Goal: Transaction & Acquisition: Purchase product/service

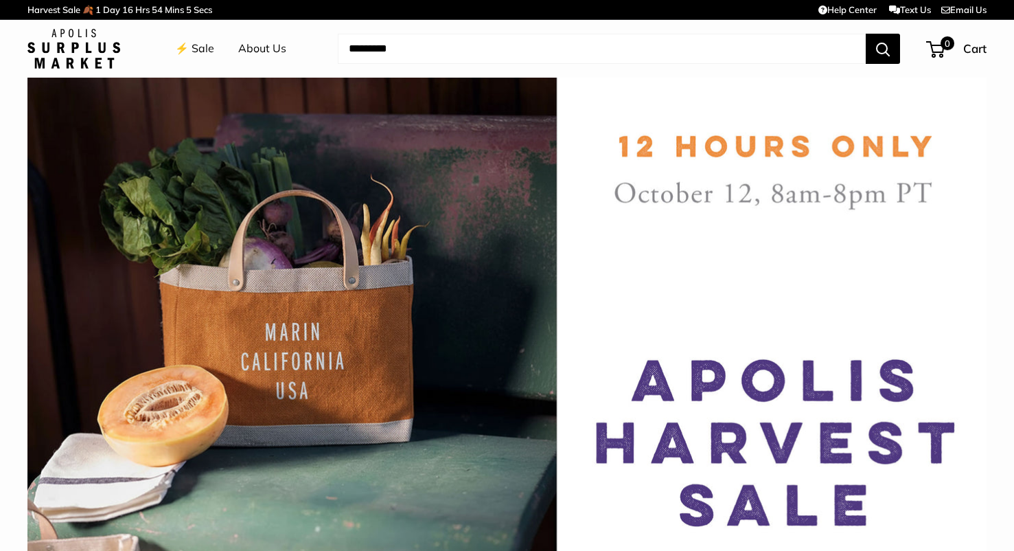
click at [202, 46] on link "⚡️ Sale" at bounding box center [194, 48] width 39 height 21
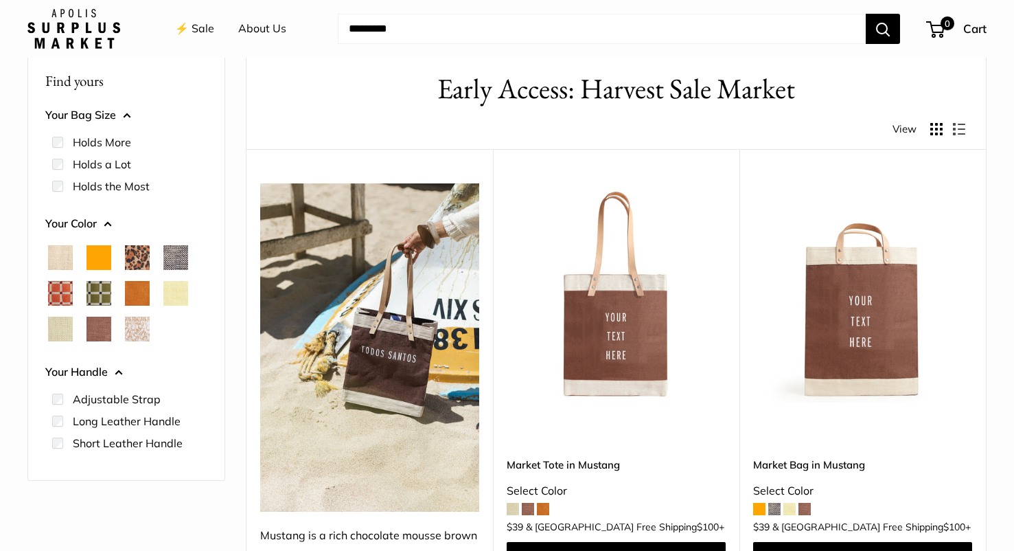
scroll to position [53, 0]
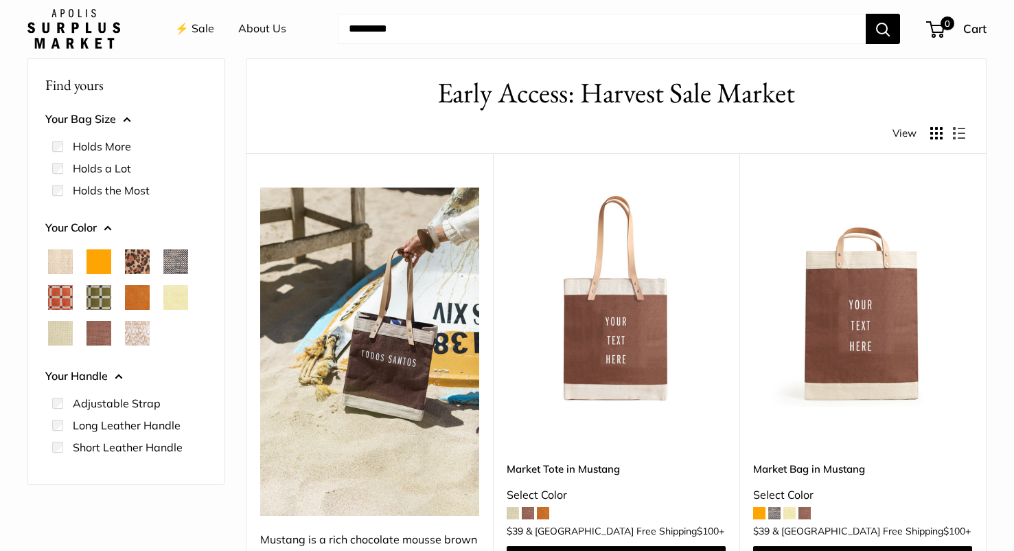
click at [0, 0] on img at bounding box center [0, 0] width 0 height 0
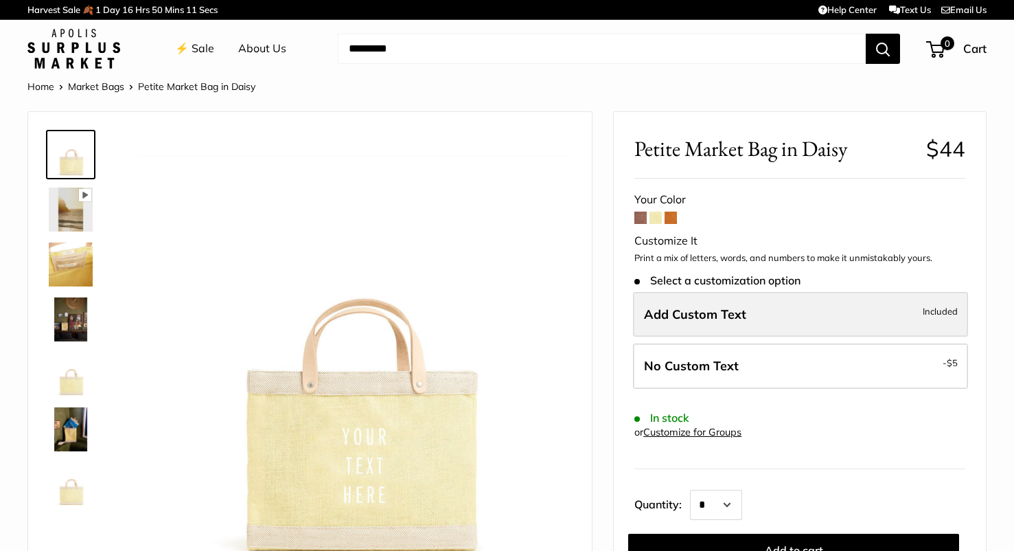
click at [687, 319] on span "Add Custom Text" at bounding box center [695, 314] width 102 height 16
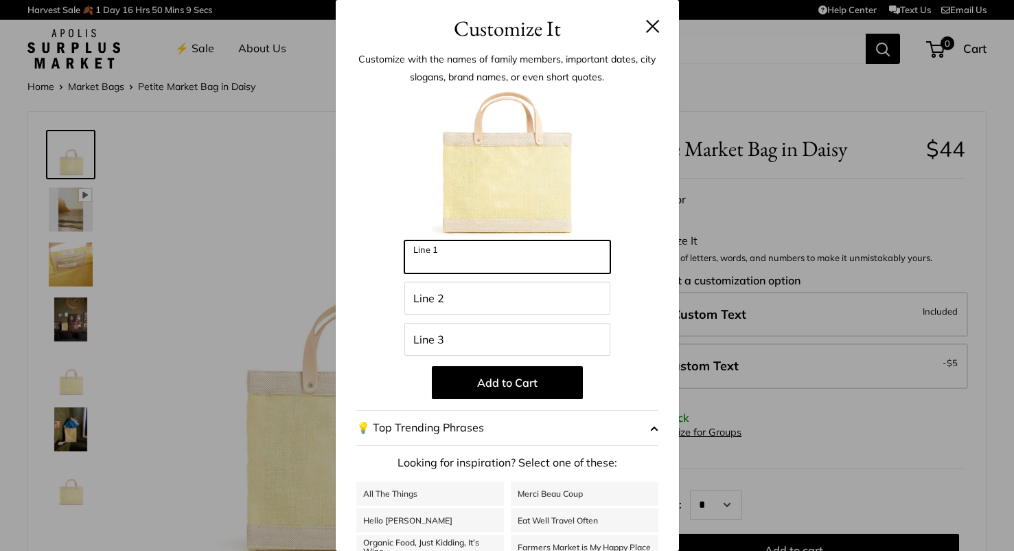
click at [506, 251] on input "Line 1" at bounding box center [507, 256] width 206 height 33
type input "**"
click at [477, 297] on input "Line 2" at bounding box center [507, 298] width 206 height 33
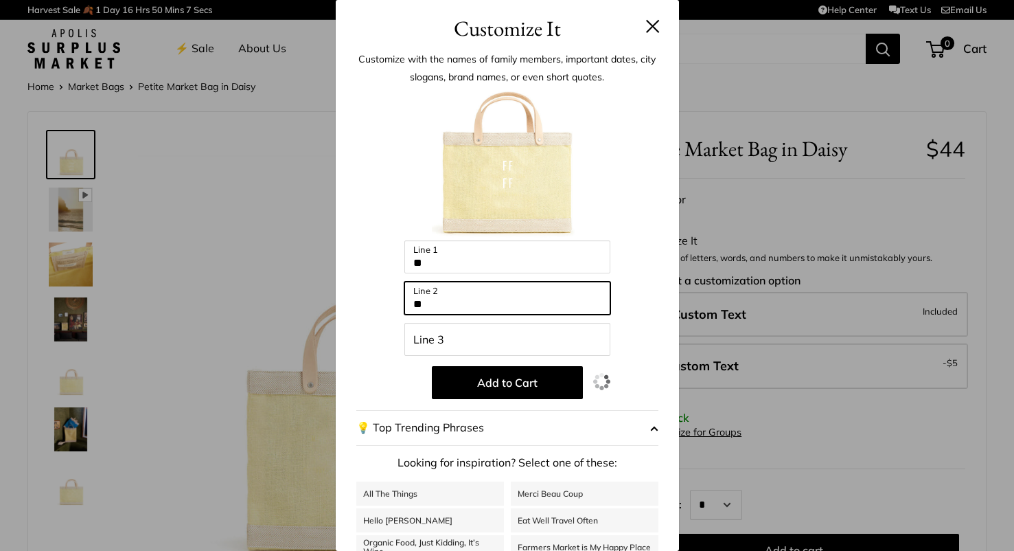
type input "**"
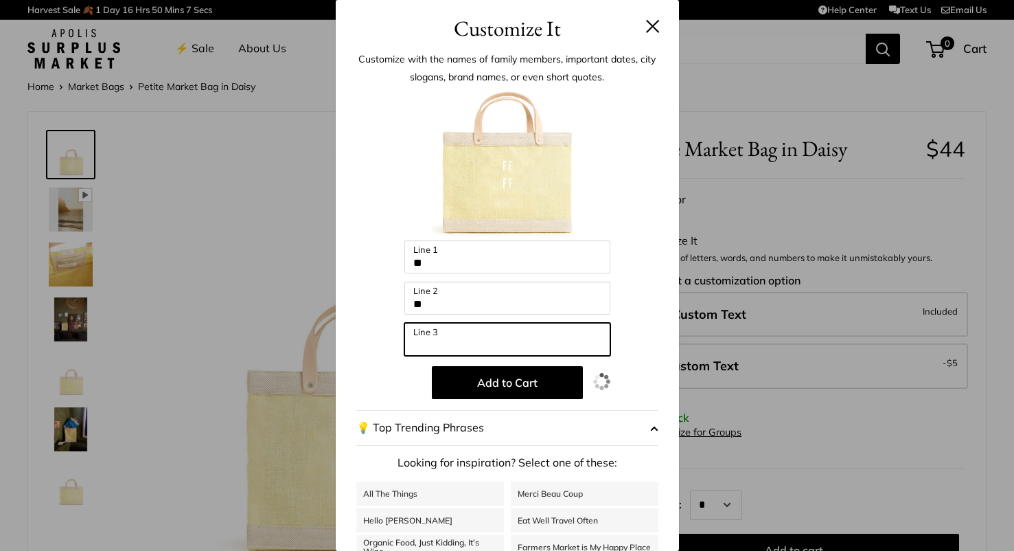
click at [468, 340] on input "Line 3" at bounding box center [507, 339] width 206 height 33
type input "**"
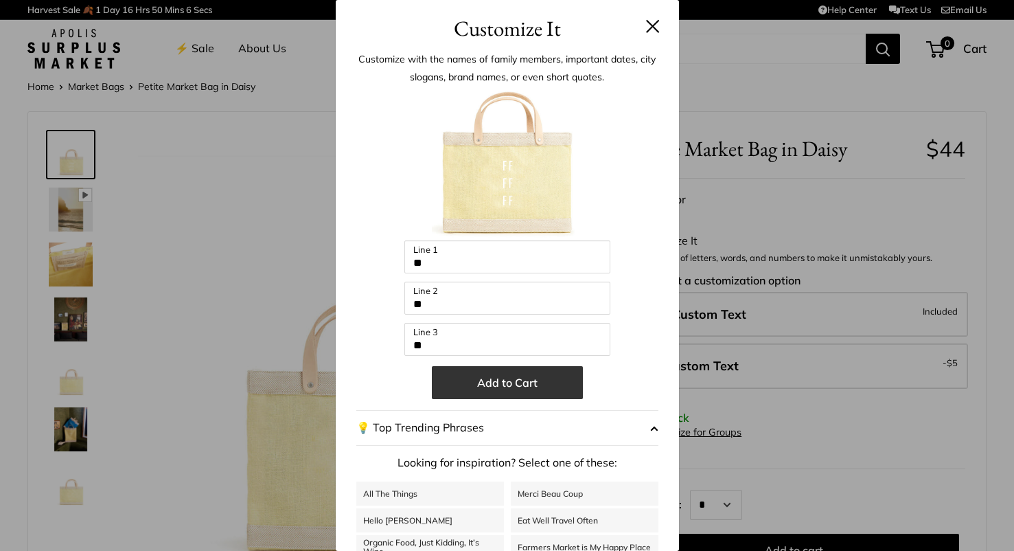
click at [484, 383] on button "Add to Cart" at bounding box center [507, 382] width 151 height 33
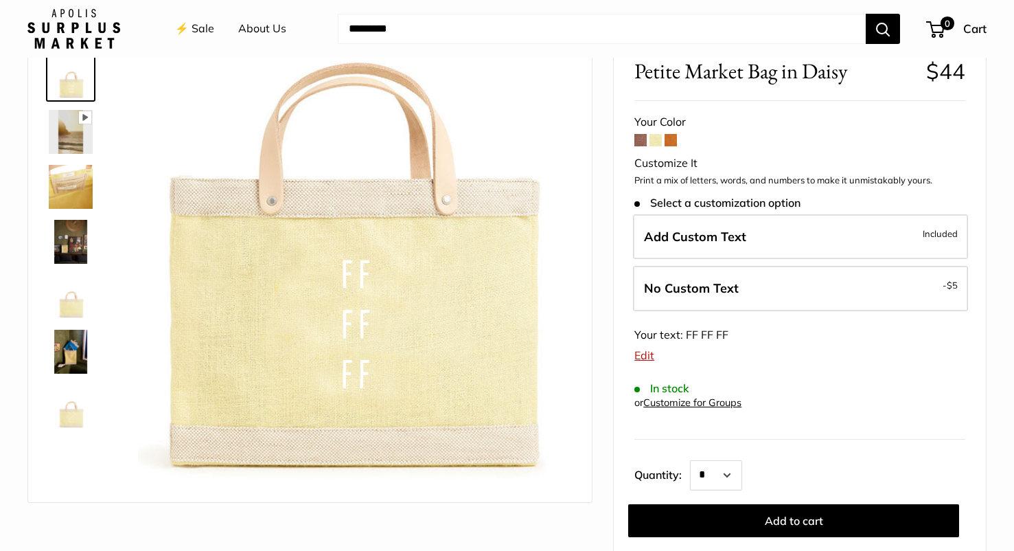
scroll to position [101, 0]
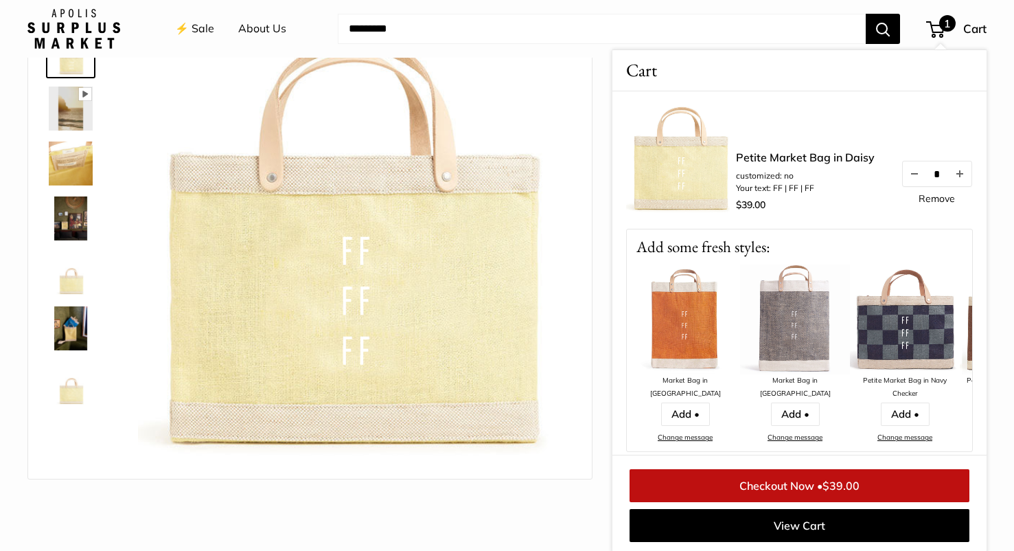
click at [568, 111] on img at bounding box center [354, 248] width 433 height 433
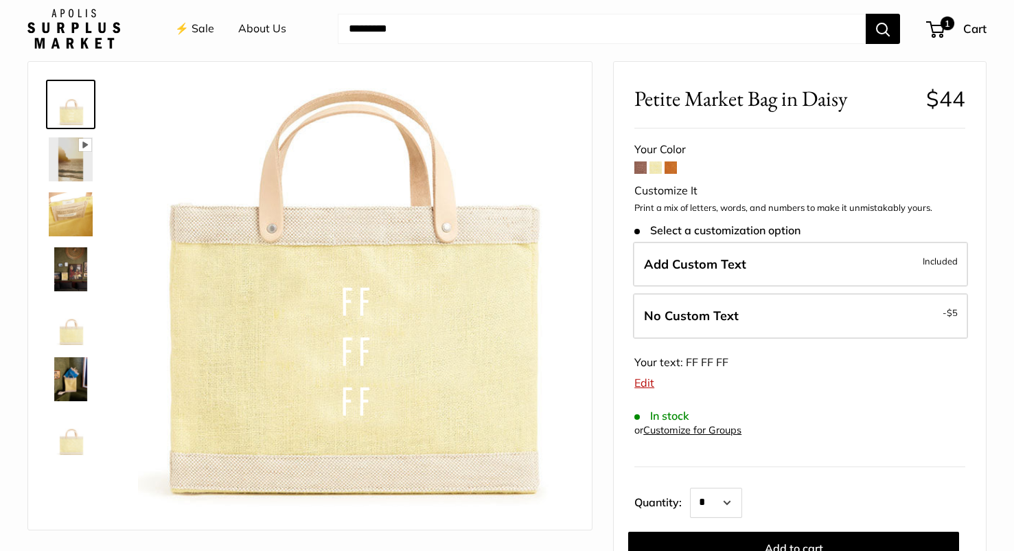
scroll to position [0, 0]
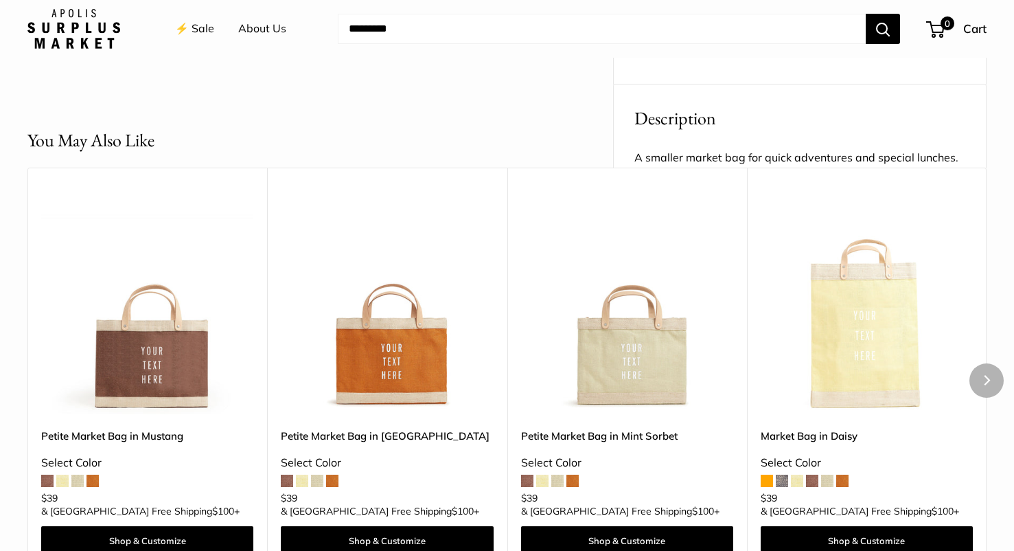
scroll to position [554, 0]
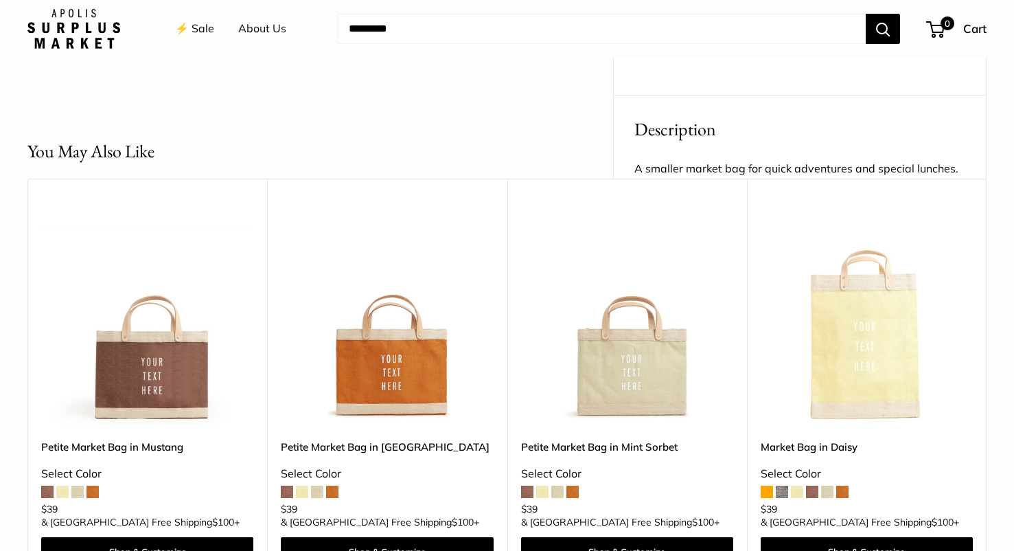
click at [204, 138] on header "You May Also Like" at bounding box center [506, 151] width 959 height 27
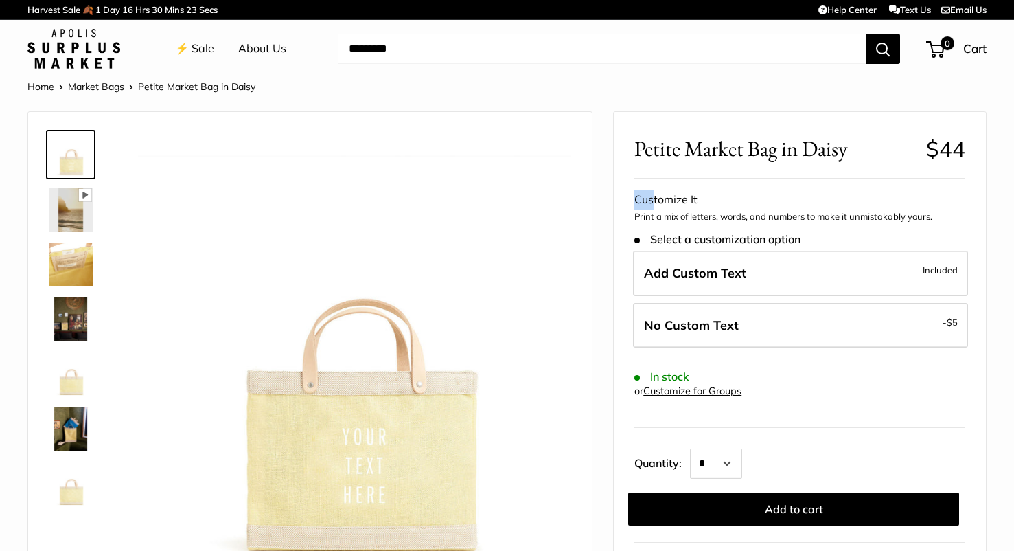
drag, startPoint x: 635, startPoint y: 203, endPoint x: 654, endPoint y: 209, distance: 20.4
click at [654, 209] on div "Customize It" at bounding box center [800, 200] width 331 height 21
click at [654, 214] on p "Print a mix of letters, words, and numbers to make it unmistakably yours." at bounding box center [800, 217] width 331 height 14
drag, startPoint x: 654, startPoint y: 214, endPoint x: 352, endPoint y: 5, distance: 366.9
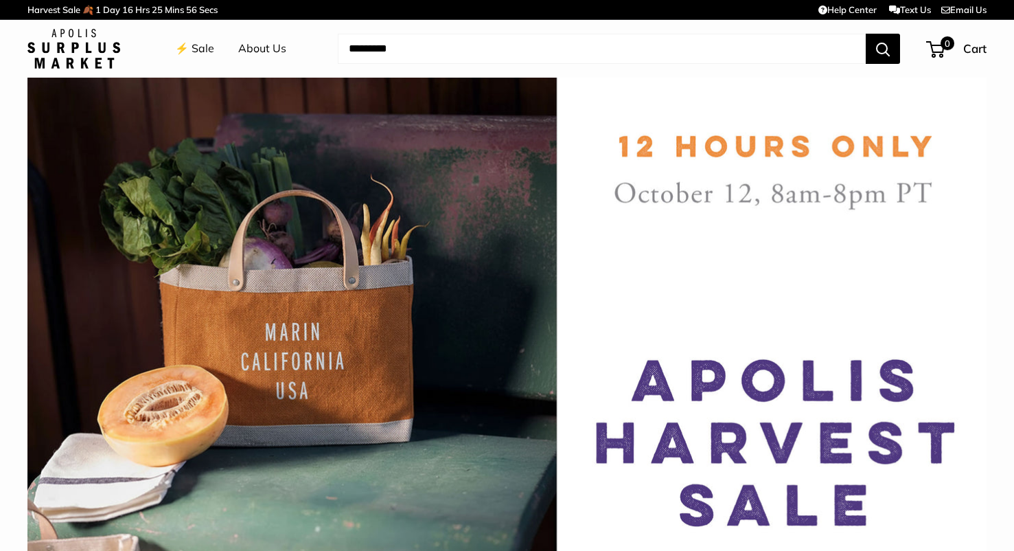
click at [190, 52] on link "⚡️ Sale" at bounding box center [194, 48] width 39 height 21
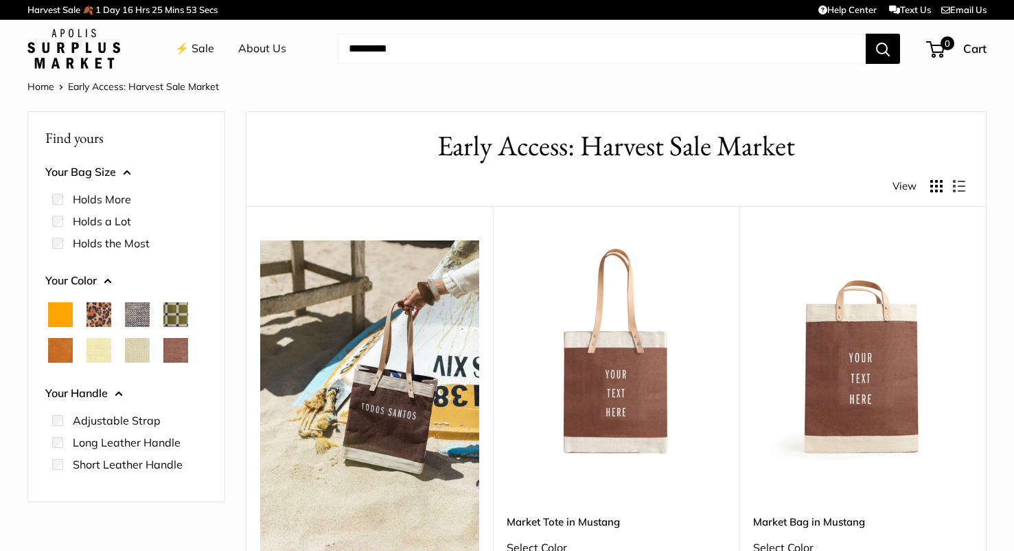
click at [0, 0] on img at bounding box center [0, 0] width 0 height 0
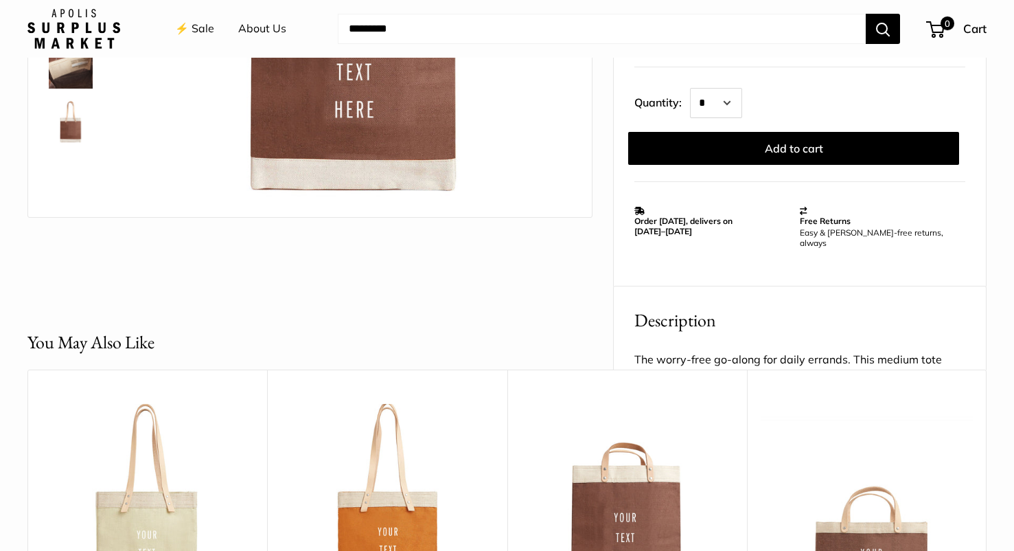
scroll to position [306, 0]
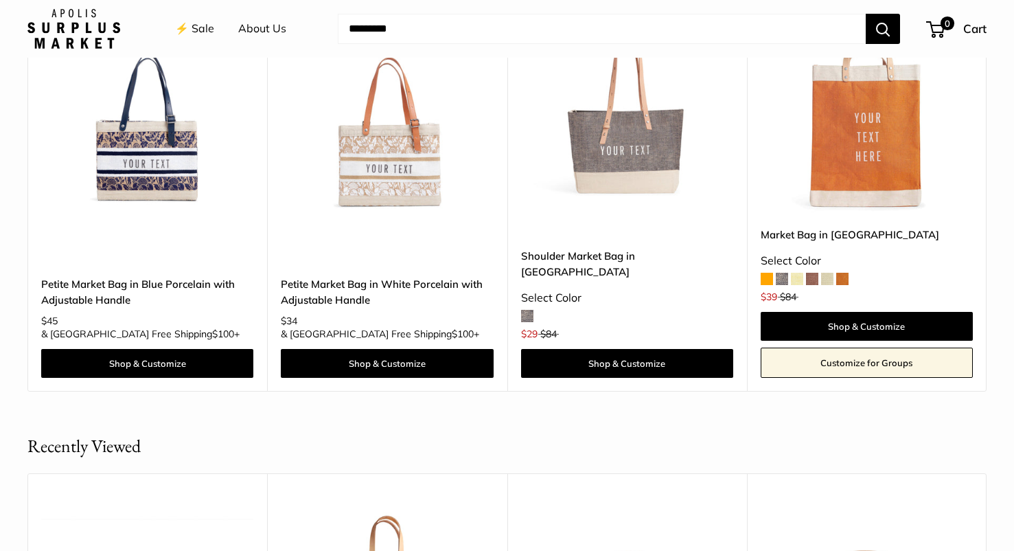
scroll to position [1222, 0]
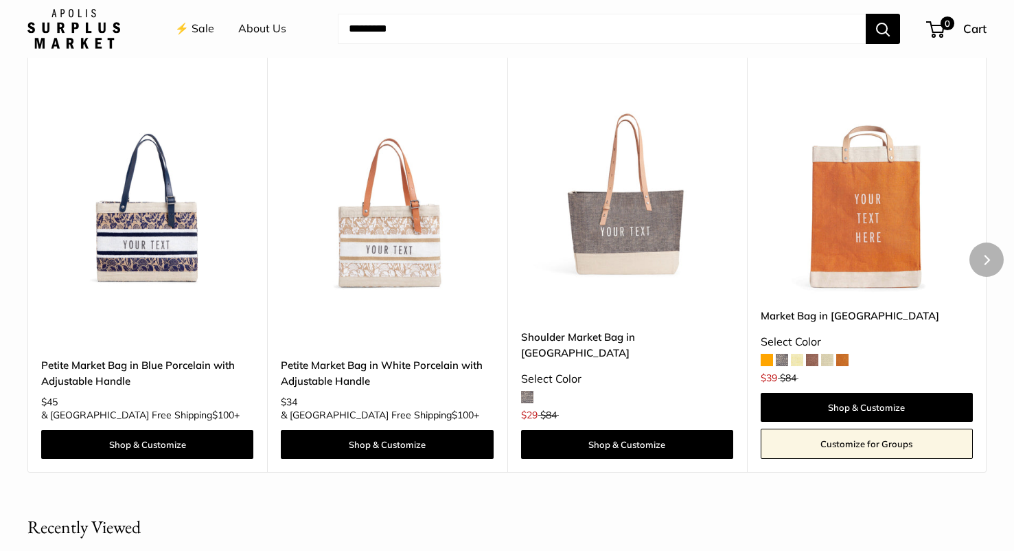
click at [0, 0] on img at bounding box center [0, 0] width 0 height 0
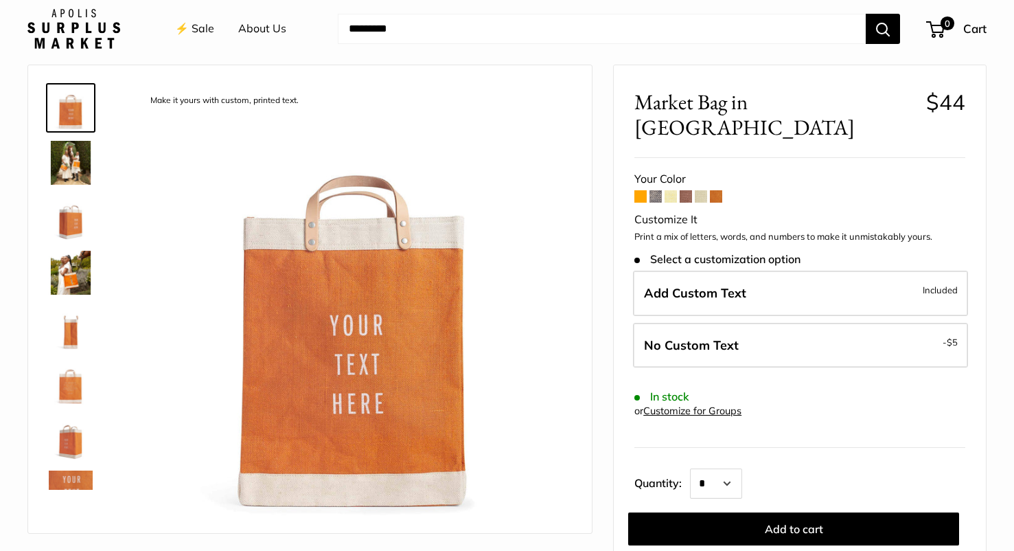
scroll to position [52, 0]
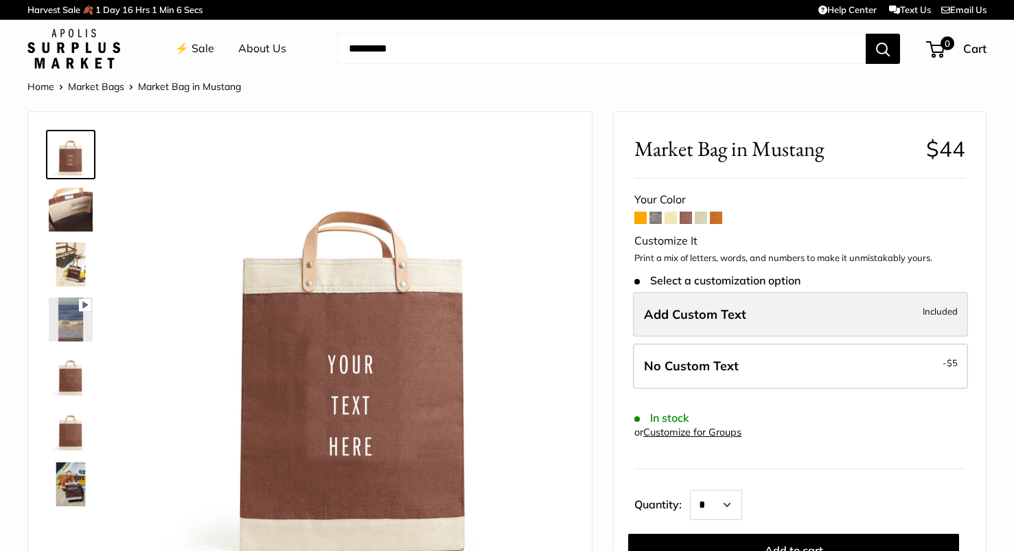
click at [698, 323] on label "Add Custom Text Included" at bounding box center [800, 314] width 335 height 45
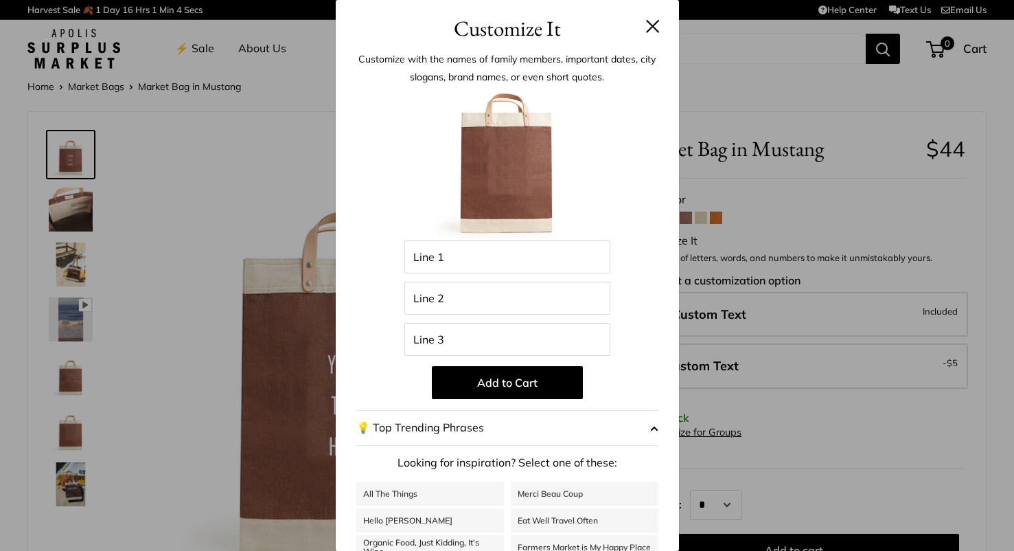
click at [656, 29] on button at bounding box center [653, 26] width 14 height 14
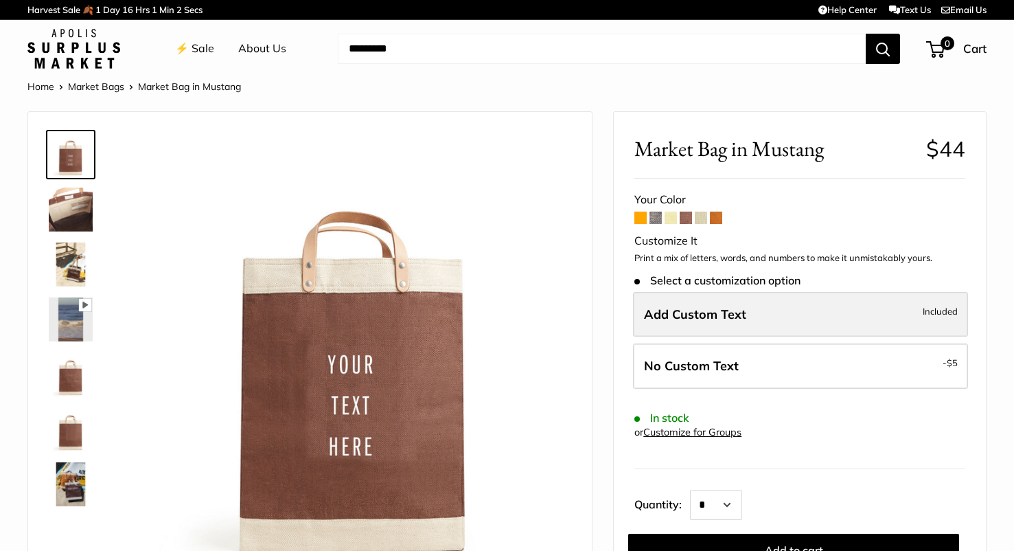
click at [706, 317] on span "Add Custom Text" at bounding box center [695, 314] width 102 height 16
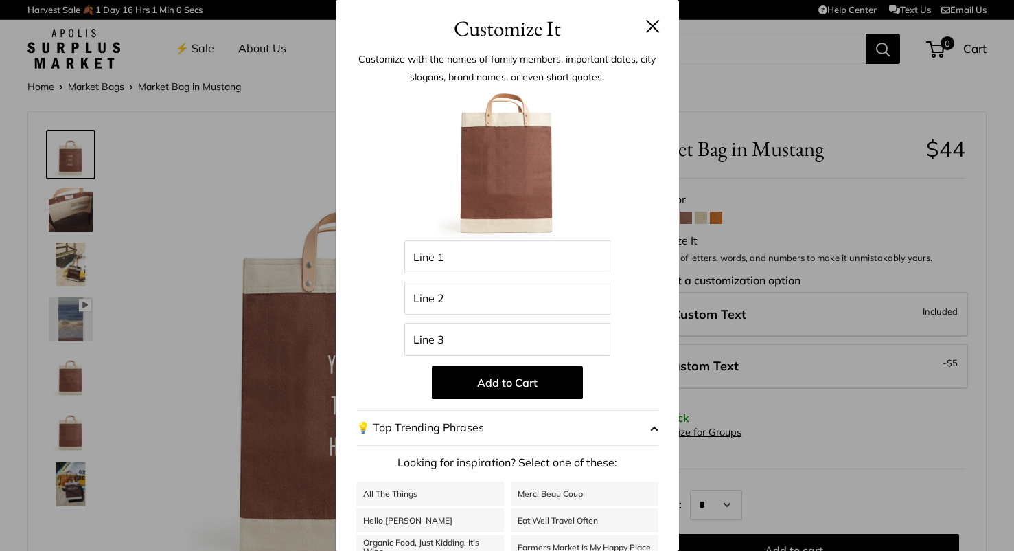
click at [657, 22] on button at bounding box center [653, 26] width 14 height 14
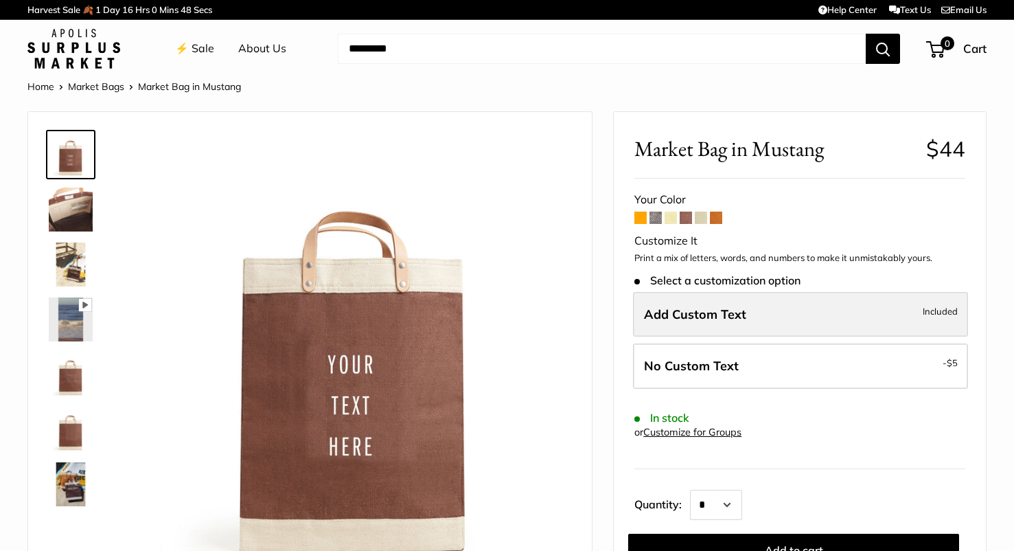
click at [697, 313] on span "Add Custom Text" at bounding box center [695, 314] width 102 height 16
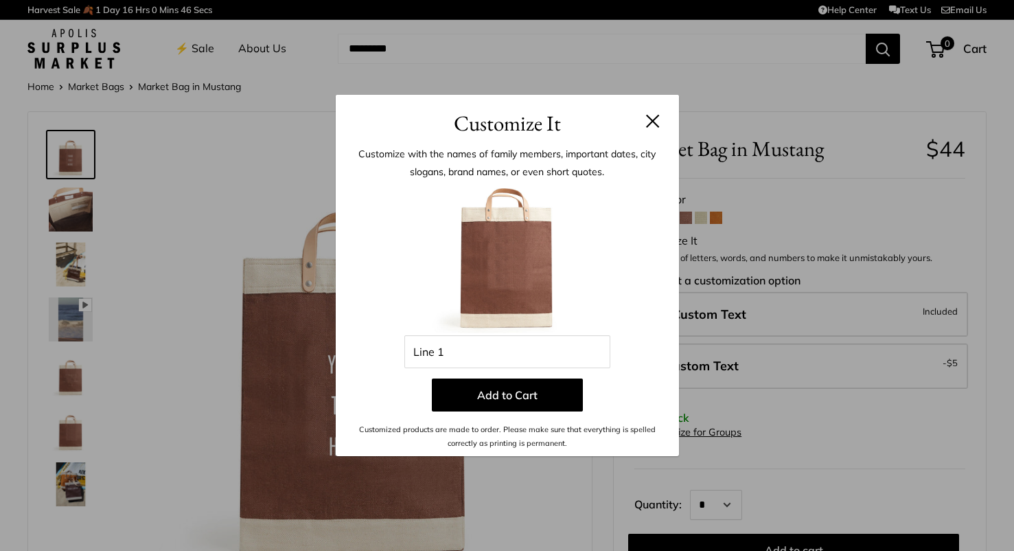
click at [650, 125] on button at bounding box center [653, 121] width 14 height 14
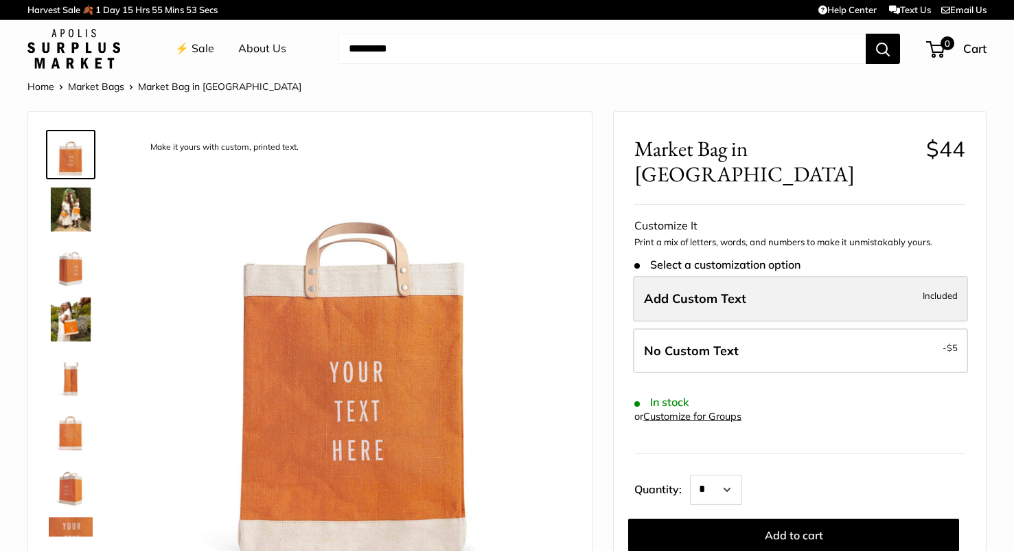
click at [690, 290] on span "Add Custom Text" at bounding box center [695, 298] width 102 height 16
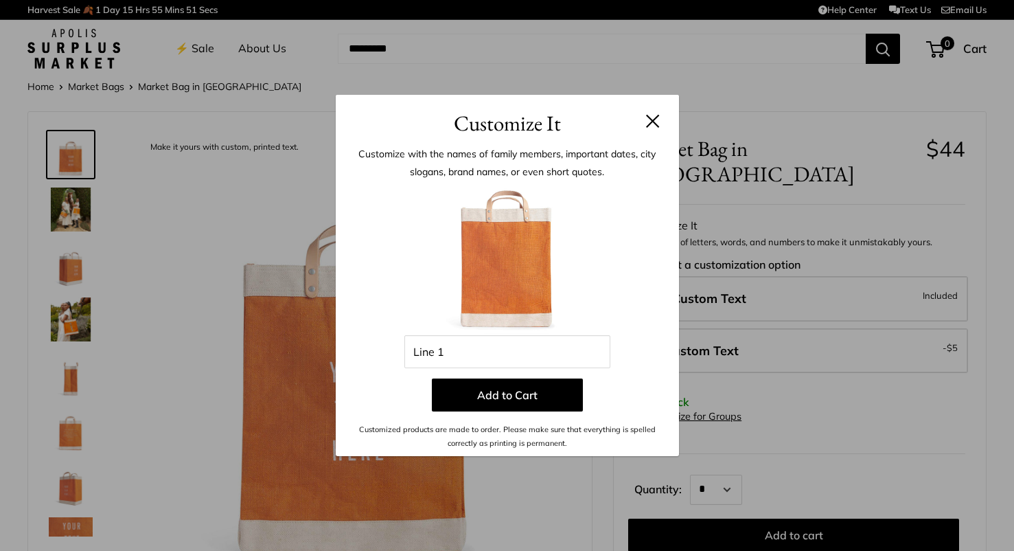
click at [650, 125] on button at bounding box center [653, 121] width 14 height 14
